Goal: Task Accomplishment & Management: Manage account settings

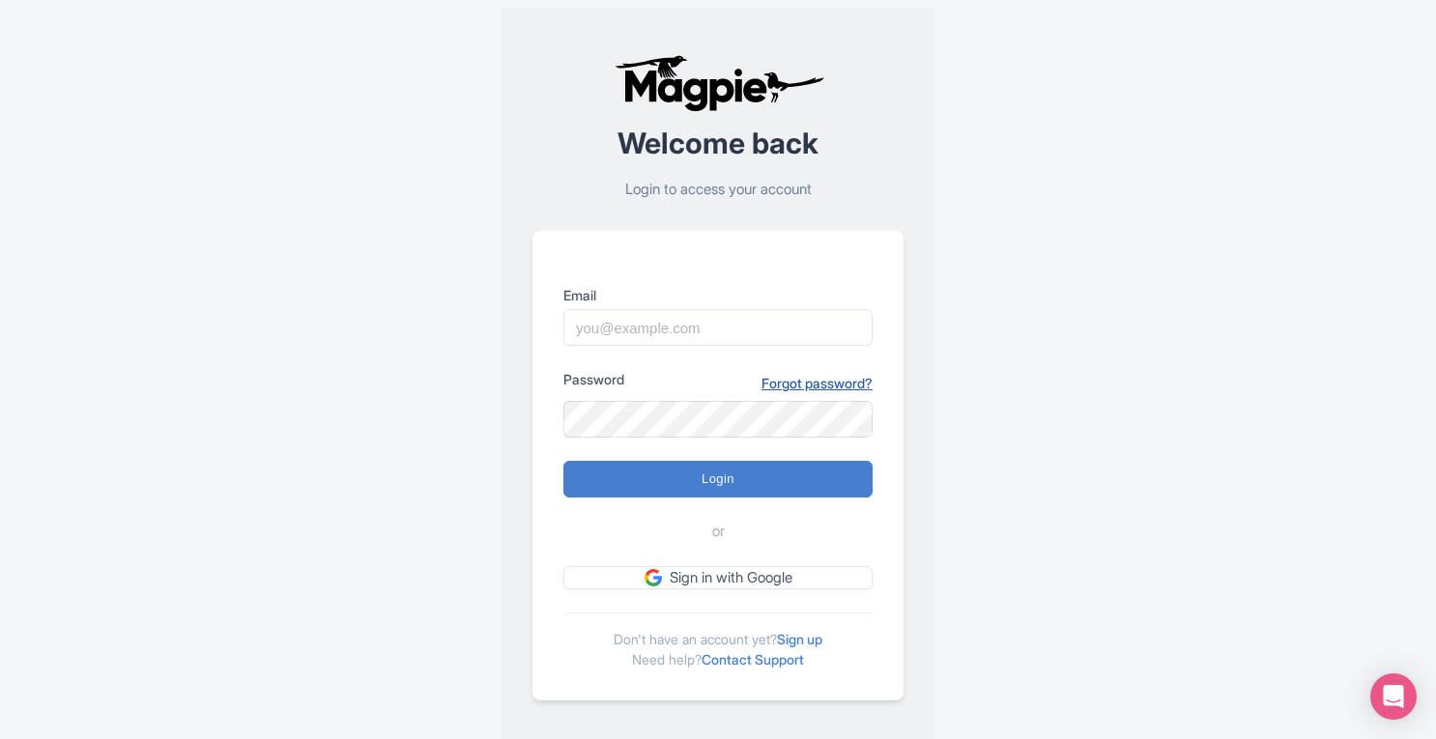
click at [811, 375] on link "Forgot password?" at bounding box center [817, 383] width 111 height 20
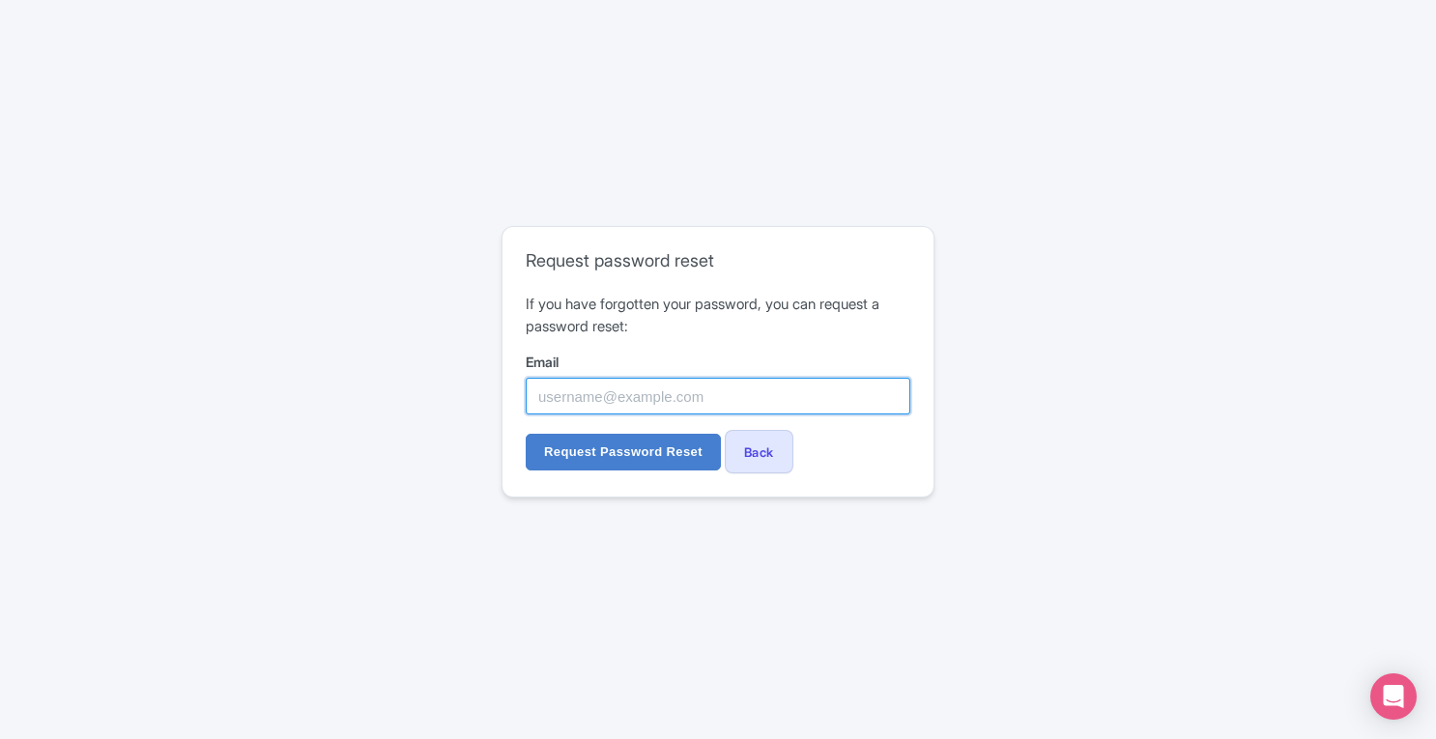
click at [719, 392] on input "Email" at bounding box center [718, 396] width 385 height 37
paste input "[EMAIL_ADDRESS][DOMAIN_NAME]"
type input "marketing@sailthephoenix.com"
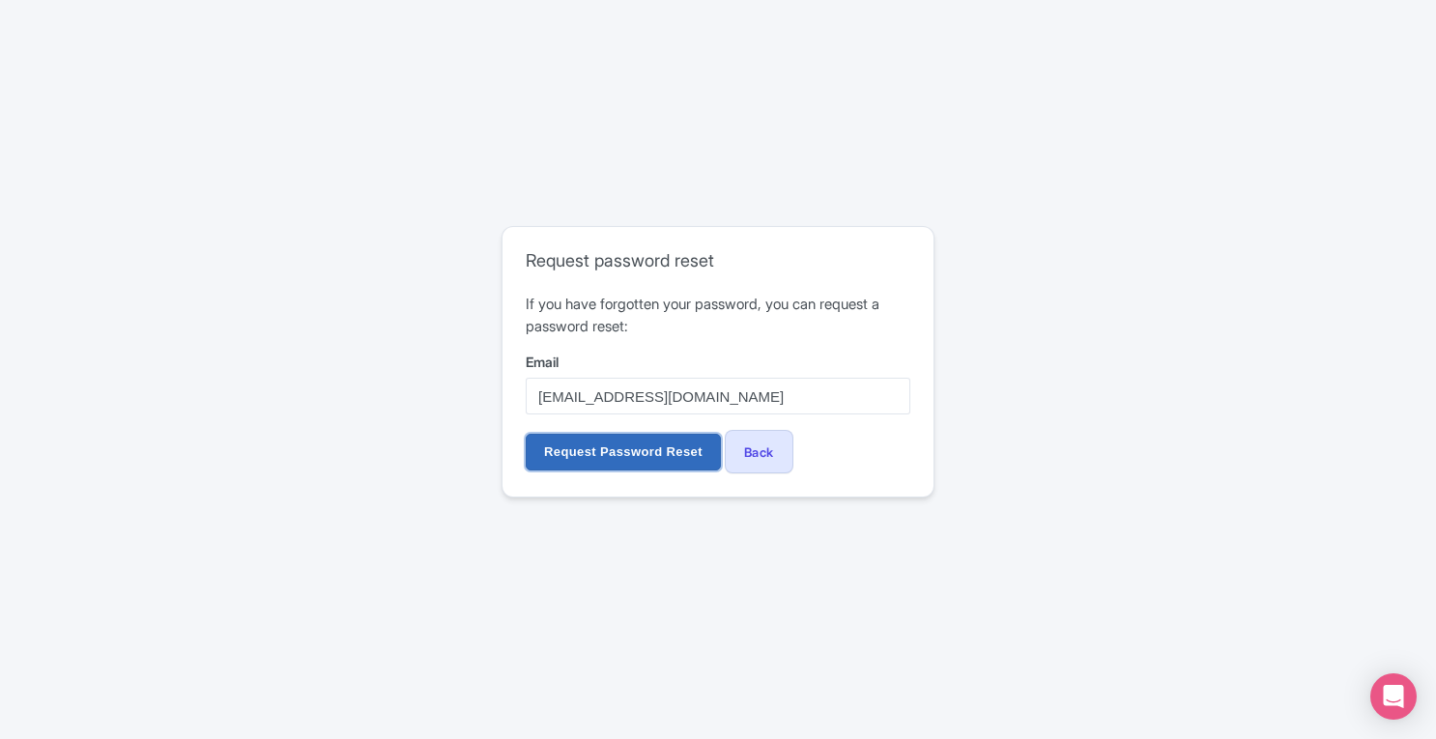
click at [611, 448] on input "Request Password Reset" at bounding box center [623, 452] width 195 height 37
